Goal: Navigation & Orientation: Find specific page/section

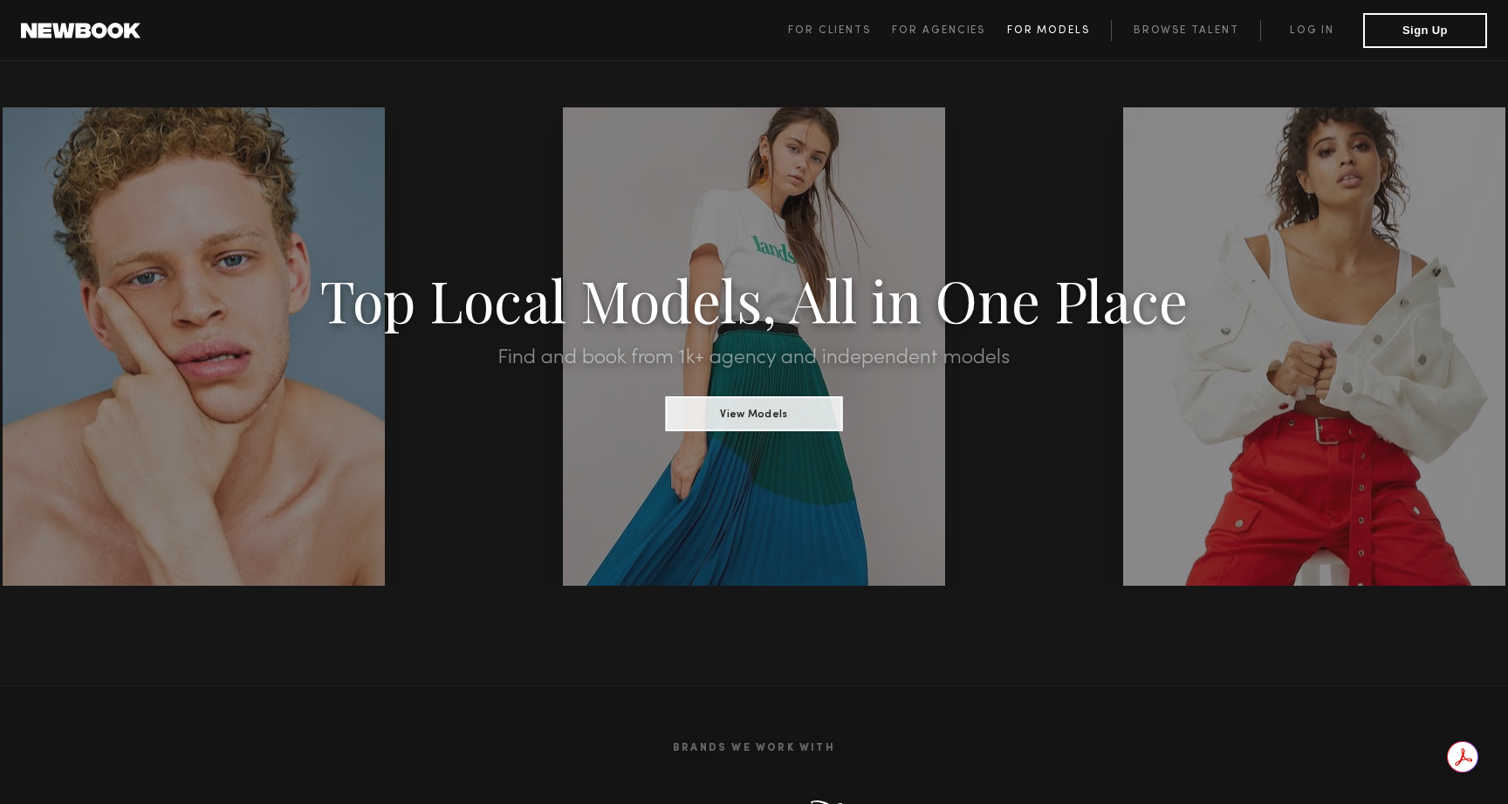
click at [1052, 27] on span "For Models" at bounding box center [1048, 30] width 83 height 10
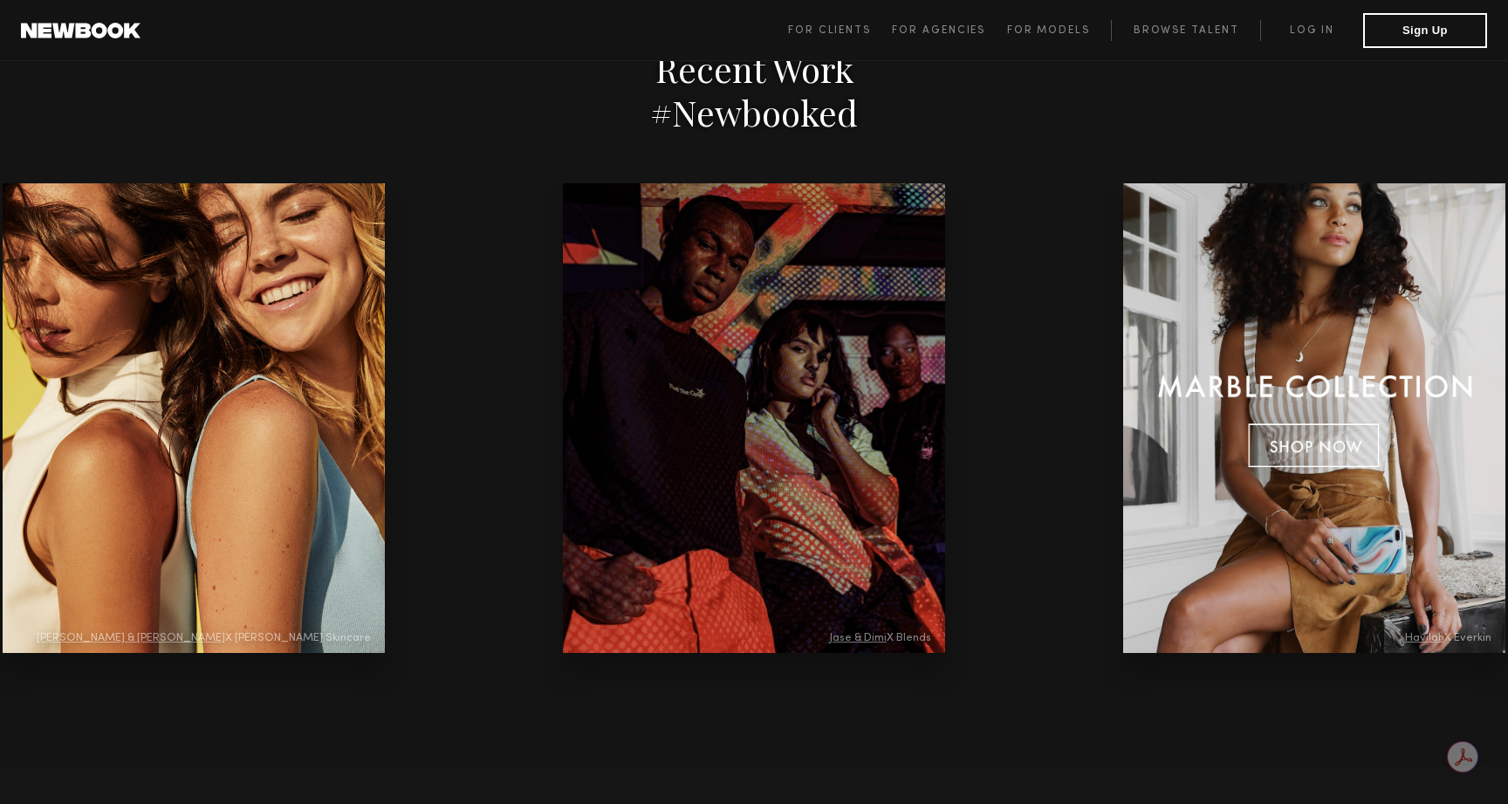
scroll to position [3602, 0]
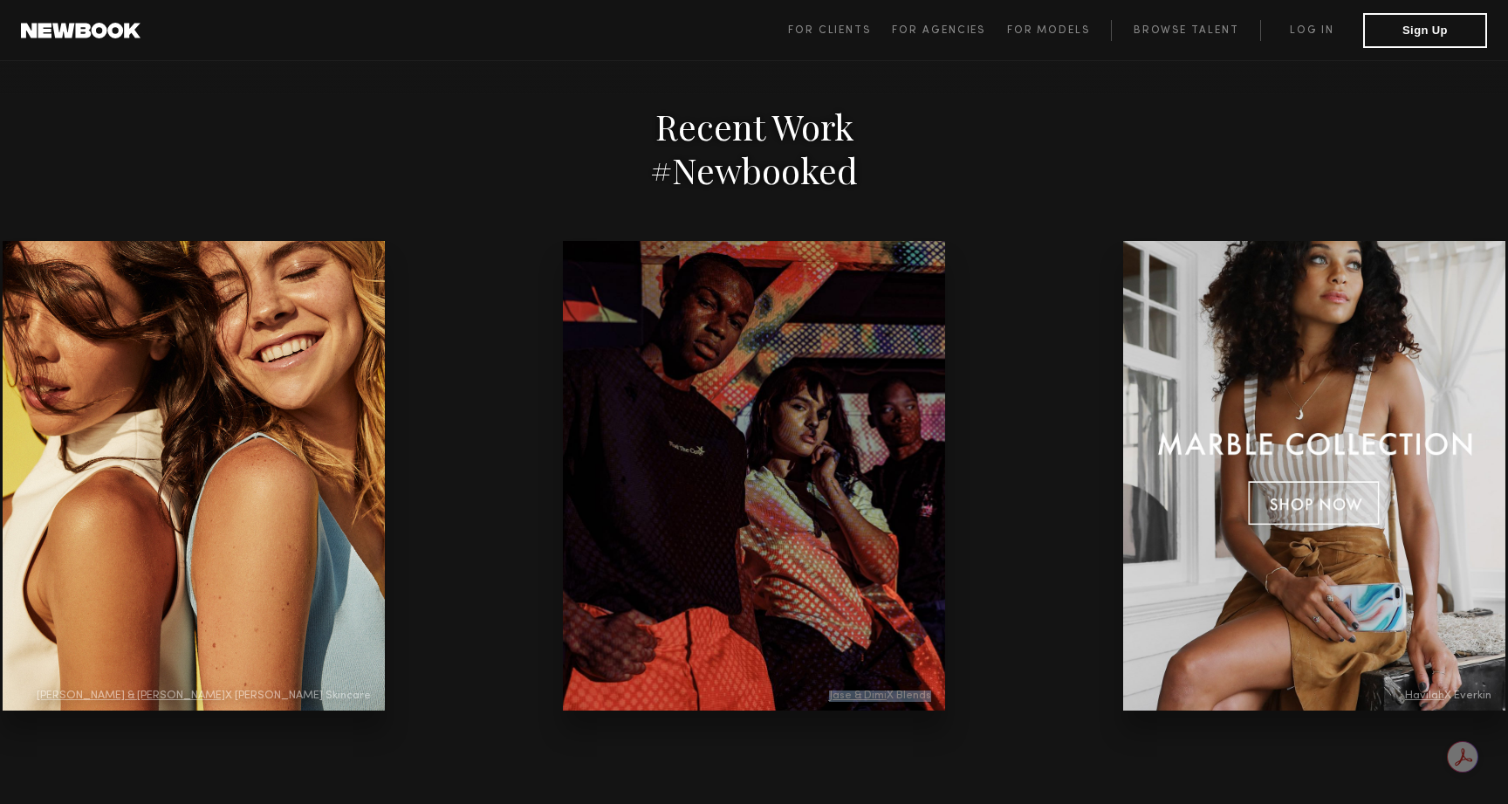
drag, startPoint x: 641, startPoint y: 393, endPoint x: 483, endPoint y: 410, distance: 158.1
click at [490, 410] on div "Jase & Dimi X Blends Havilah X Everkin Kseniia & [PERSON_NAME] X Drybar Haleigh…" at bounding box center [754, 476] width 560 height 470
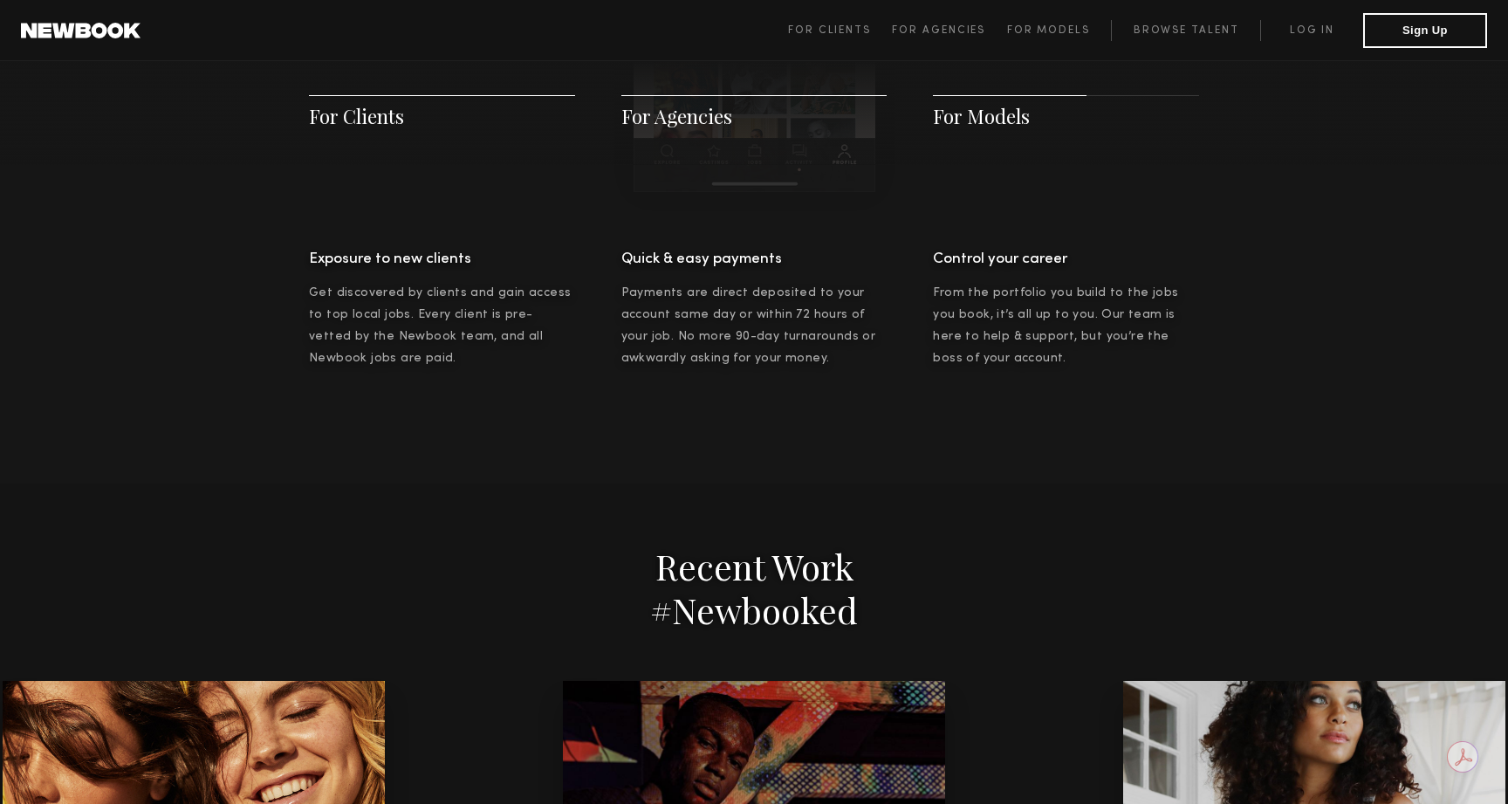
scroll to position [2956, 0]
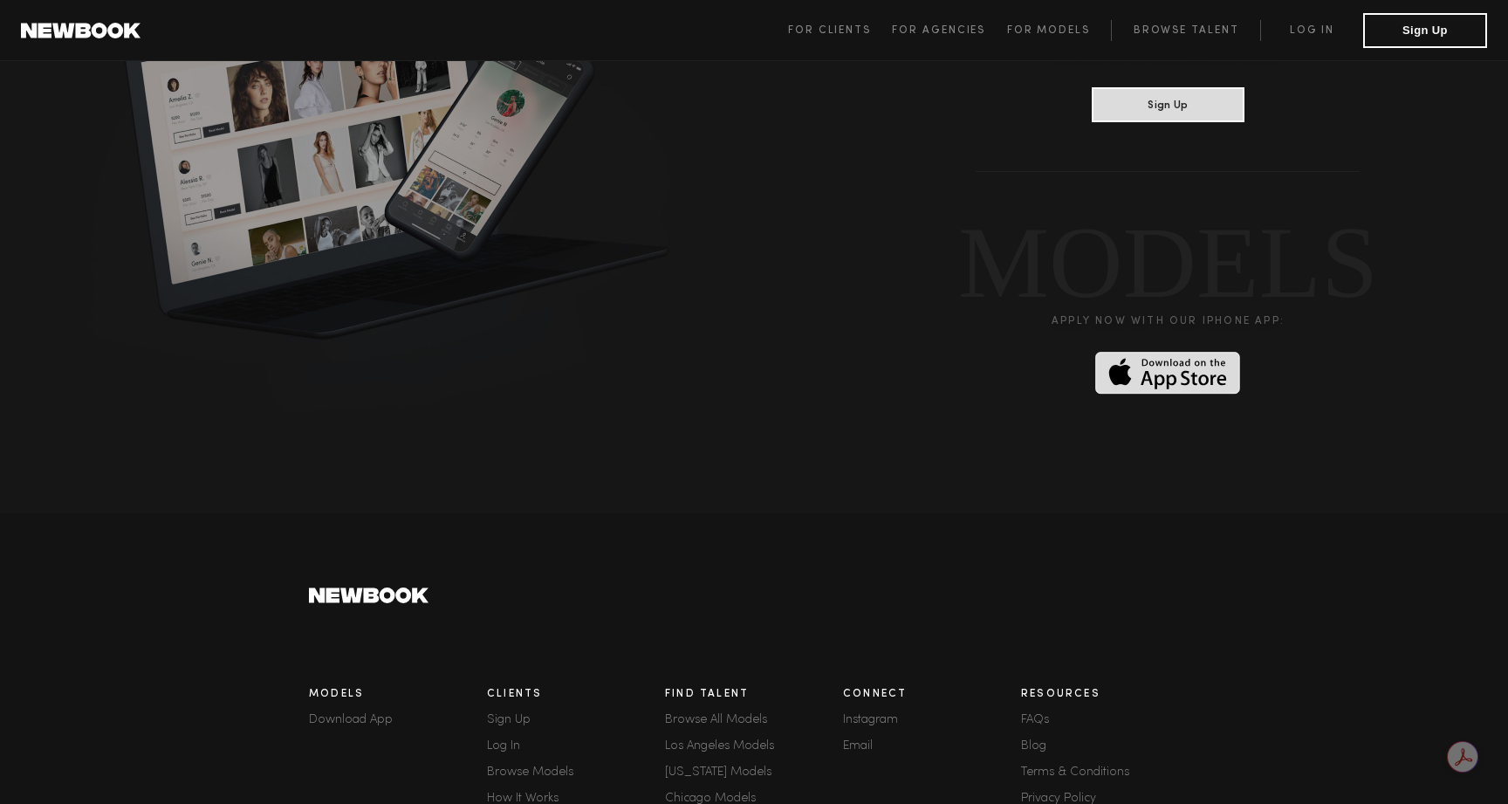
scroll to position [4596, 0]
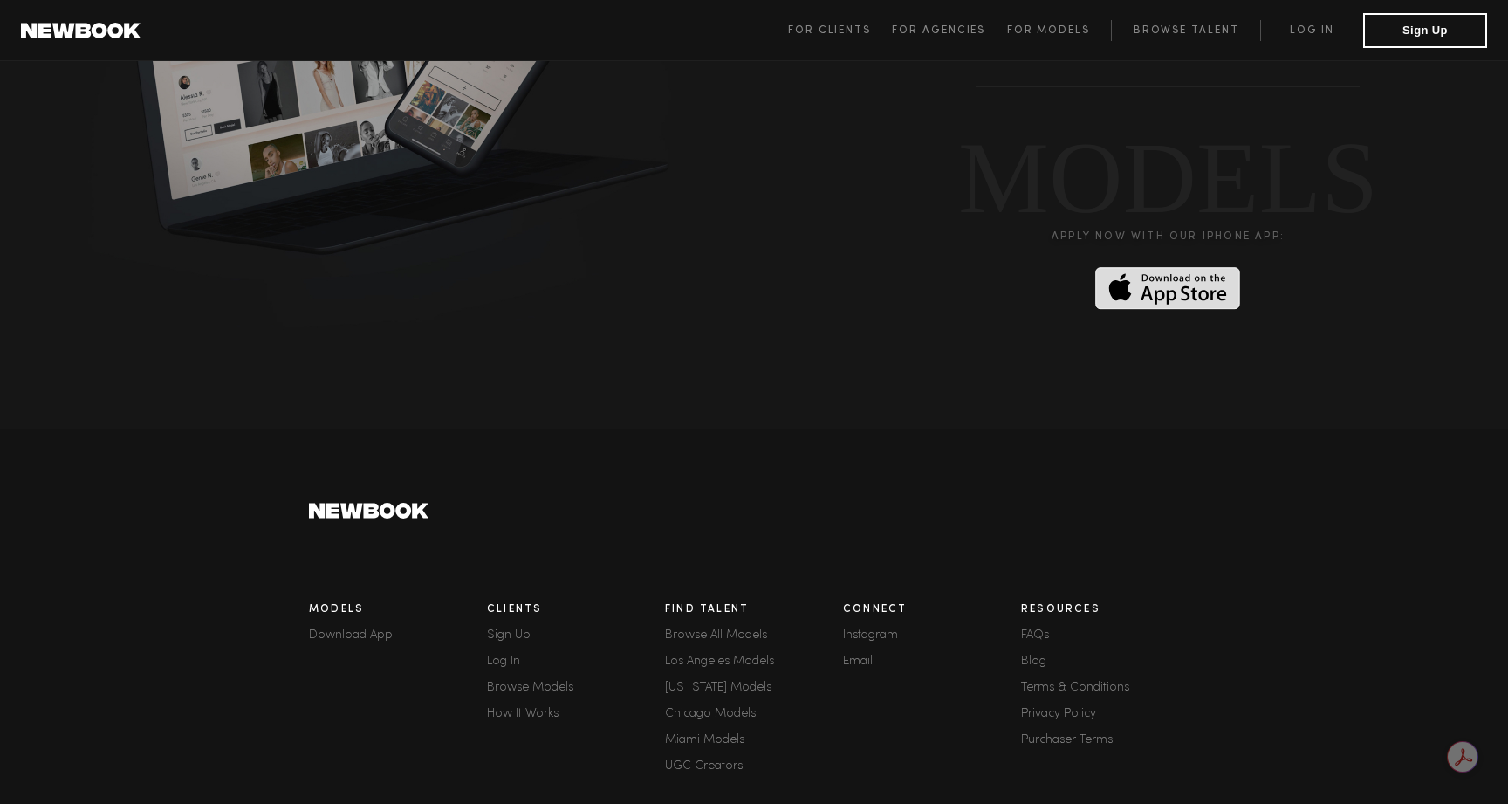
click at [857, 629] on link "Instagram" at bounding box center [932, 635] width 178 height 12
